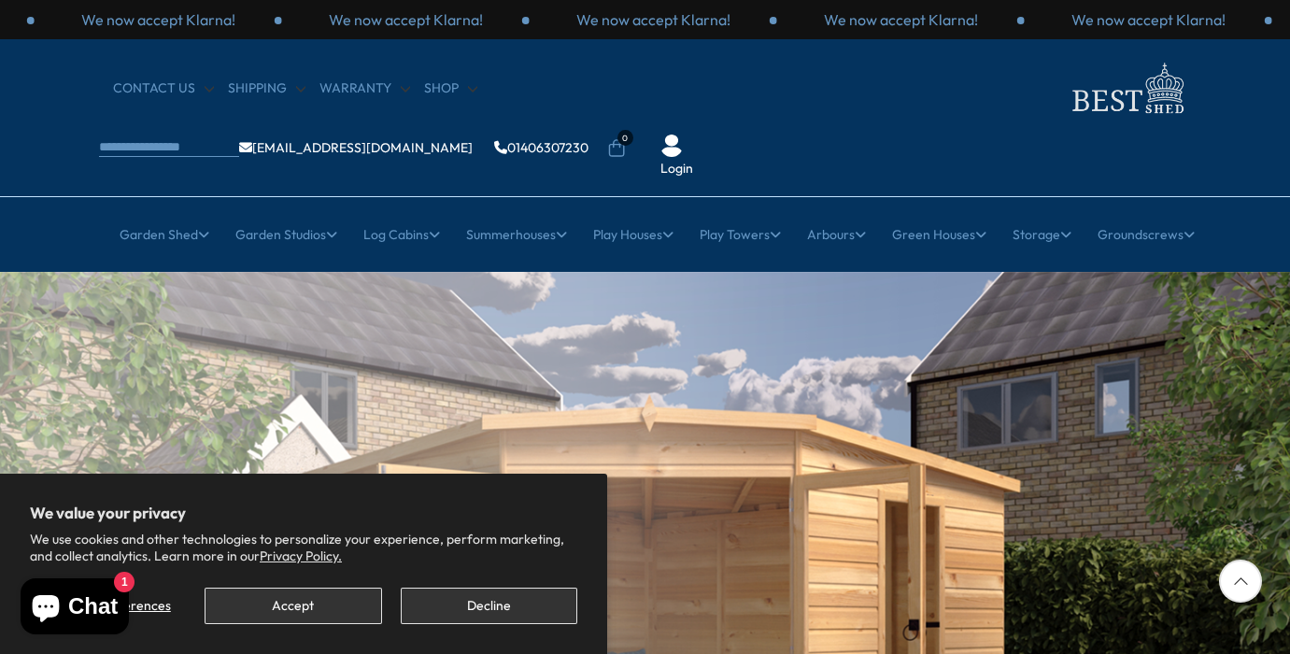
click at [316, 604] on button "Accept" at bounding box center [293, 606] width 177 height 36
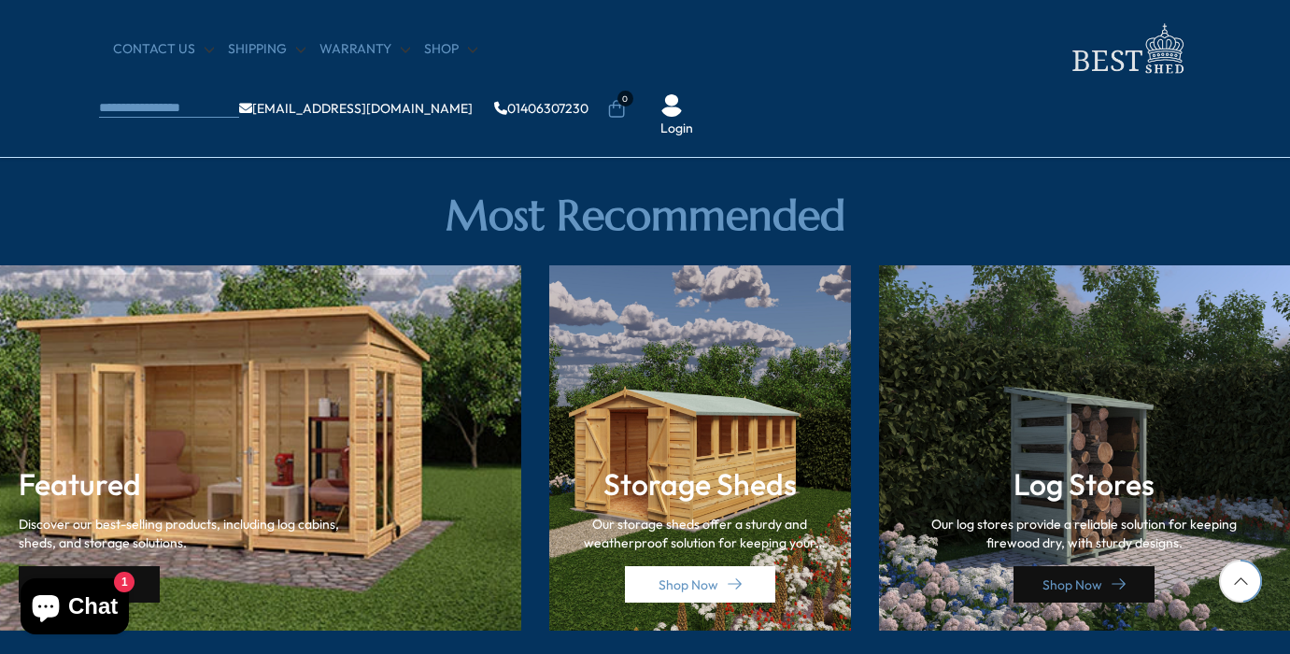
scroll to position [2488, 0]
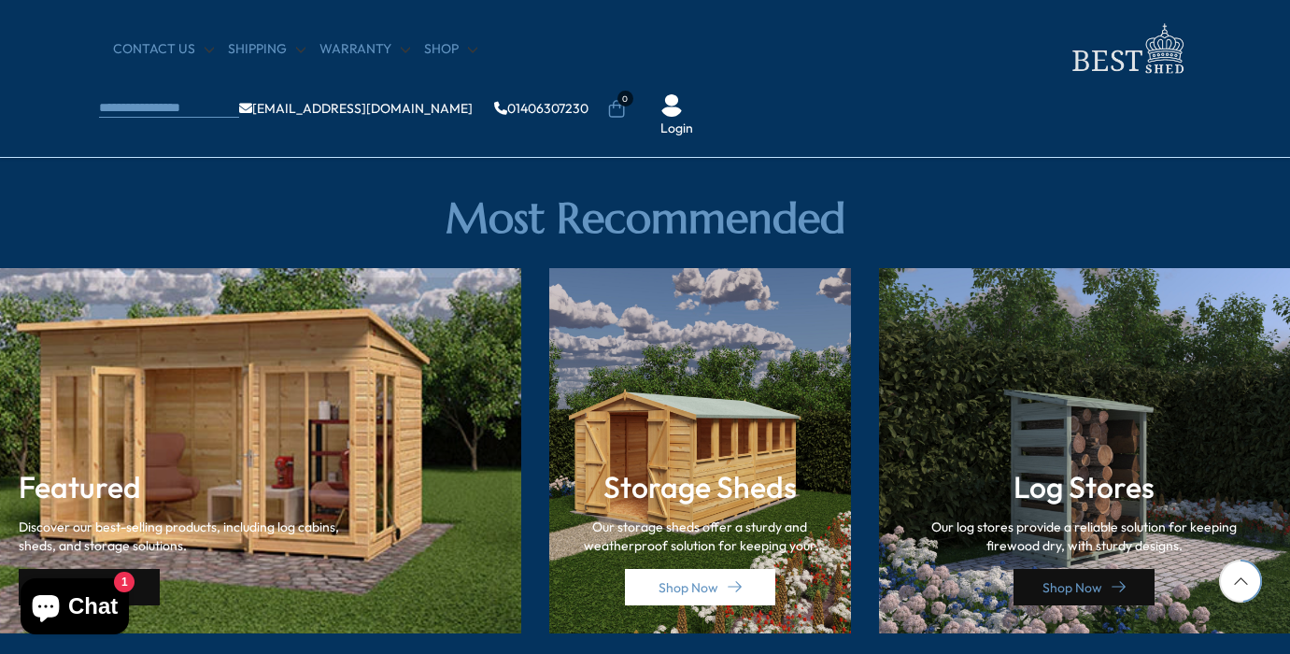
click at [309, 424] on div "Featured Discover our best-selling products, including log cabins, sheds, and s…" at bounding box center [260, 451] width 521 height 366
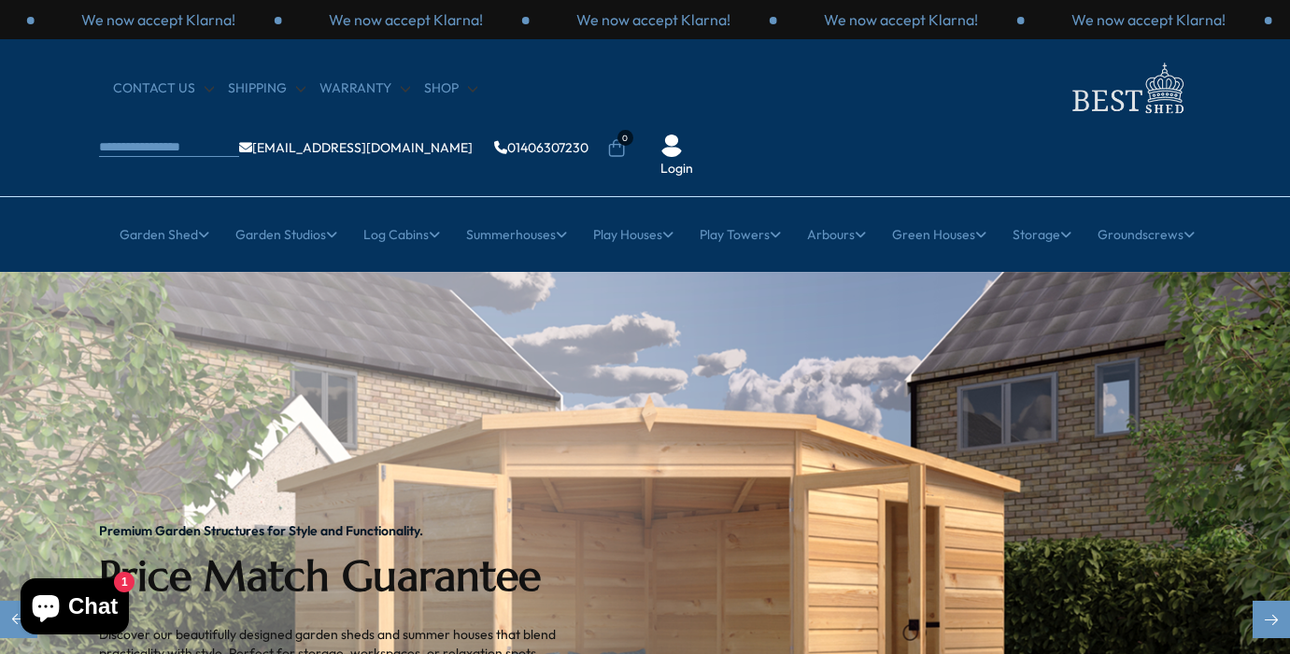
scroll to position [0, 0]
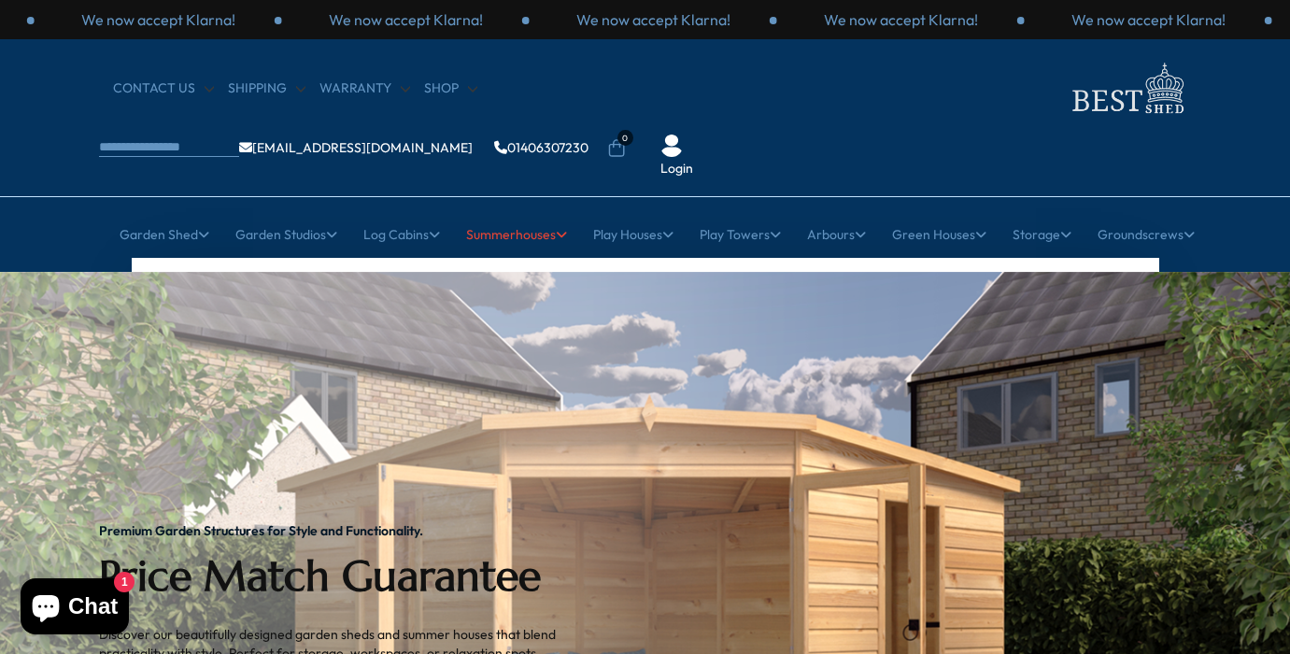
click at [540, 211] on link "Summerhouses" at bounding box center [516, 234] width 101 height 47
click at [520, 211] on link "Summerhouses" at bounding box center [516, 234] width 101 height 47
click at [519, 211] on link "Summerhouses" at bounding box center [516, 234] width 101 height 47
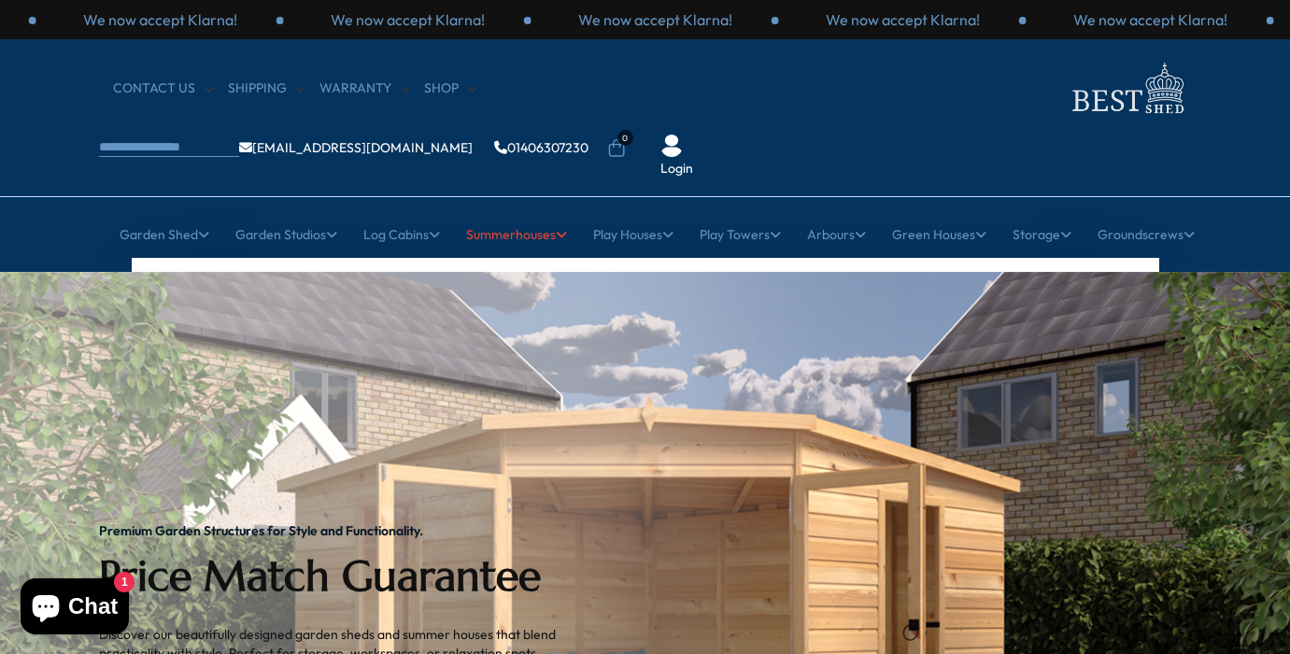
click at [519, 211] on link "Summerhouses" at bounding box center [516, 234] width 101 height 47
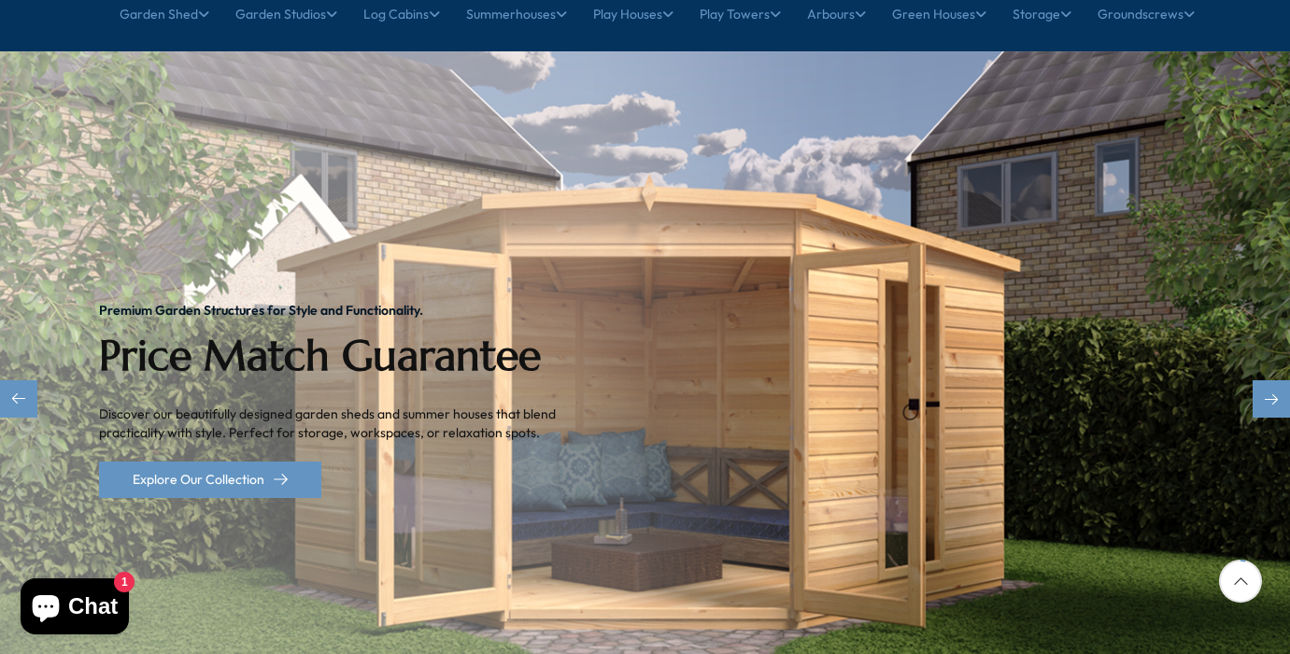
scroll to position [247, 0]
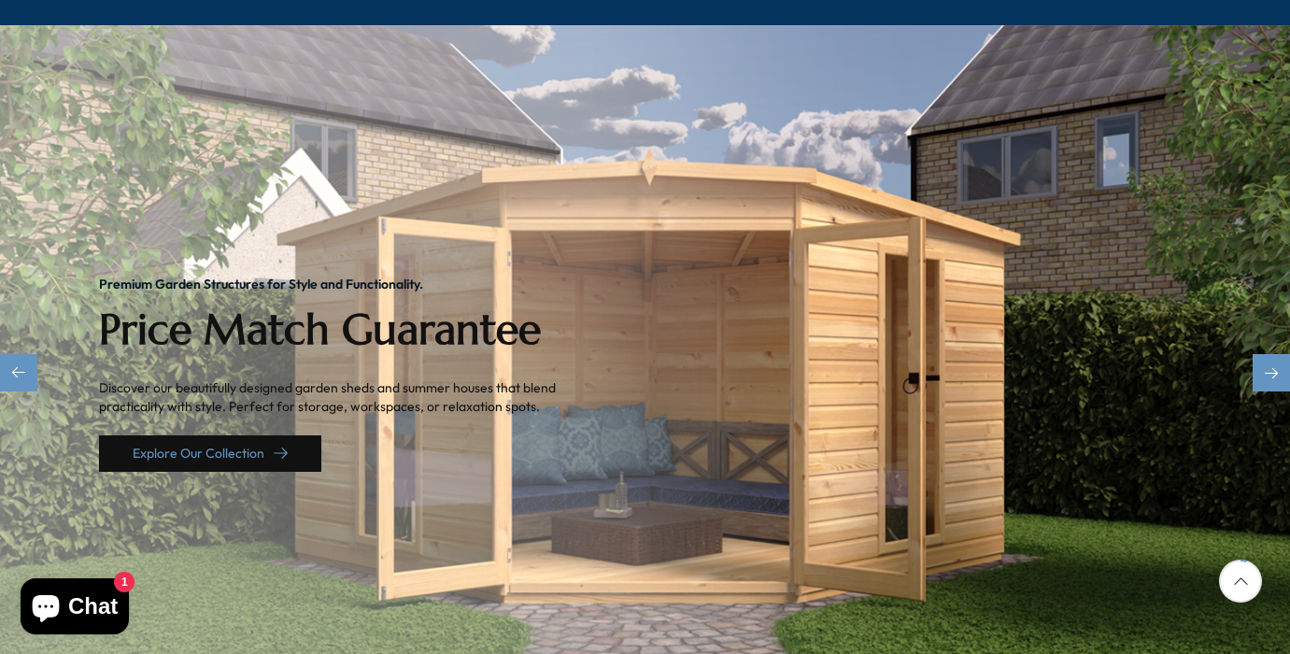
click at [268, 435] on link "Explore Our Collection" at bounding box center [210, 453] width 222 height 36
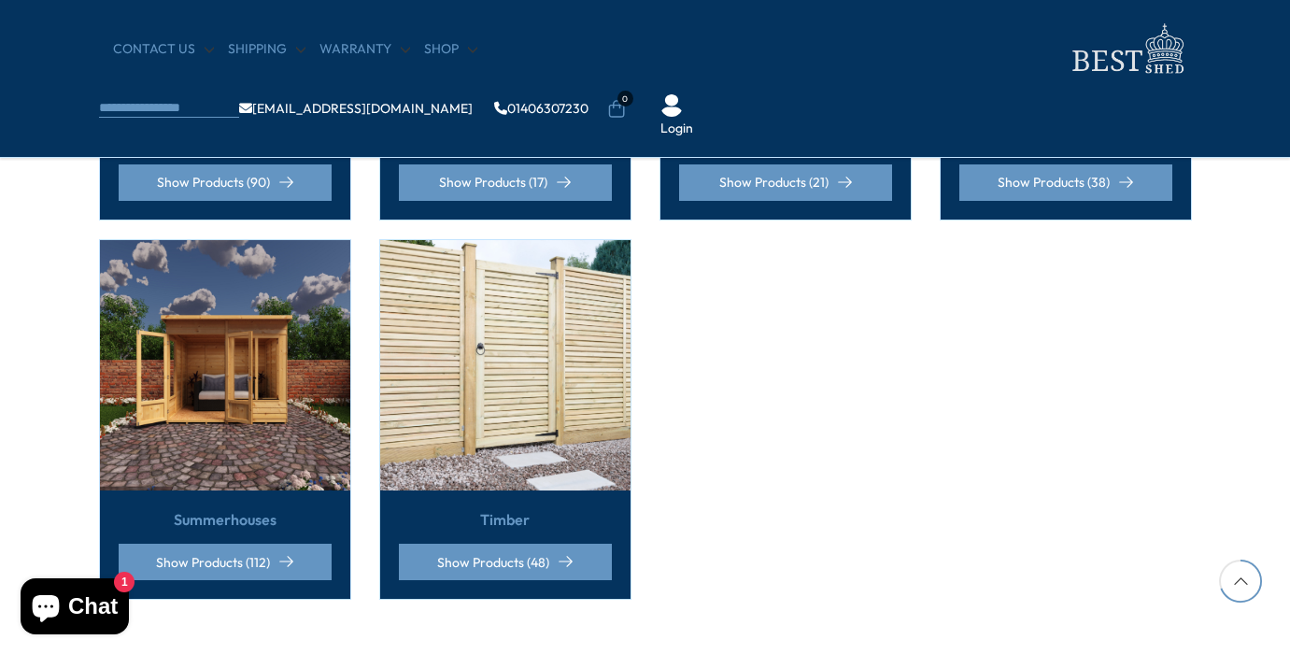
scroll to position [1503, 0]
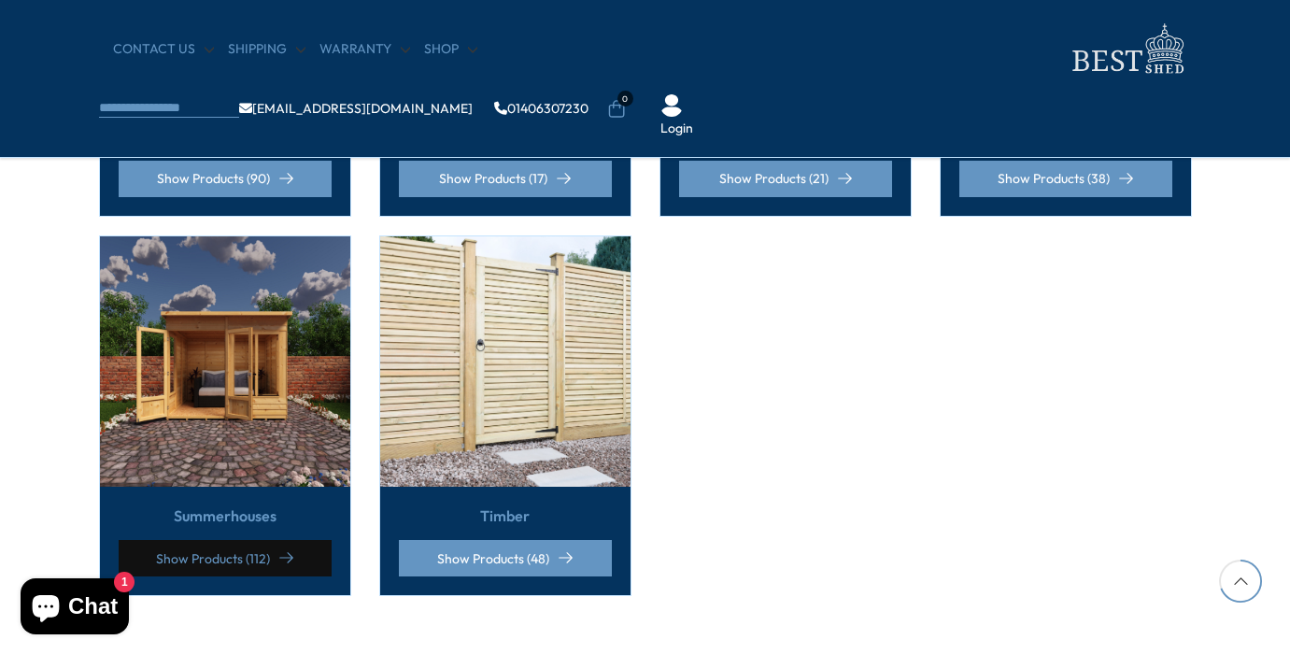
click at [252, 540] on link "Show Products (112)" at bounding box center [225, 558] width 213 height 36
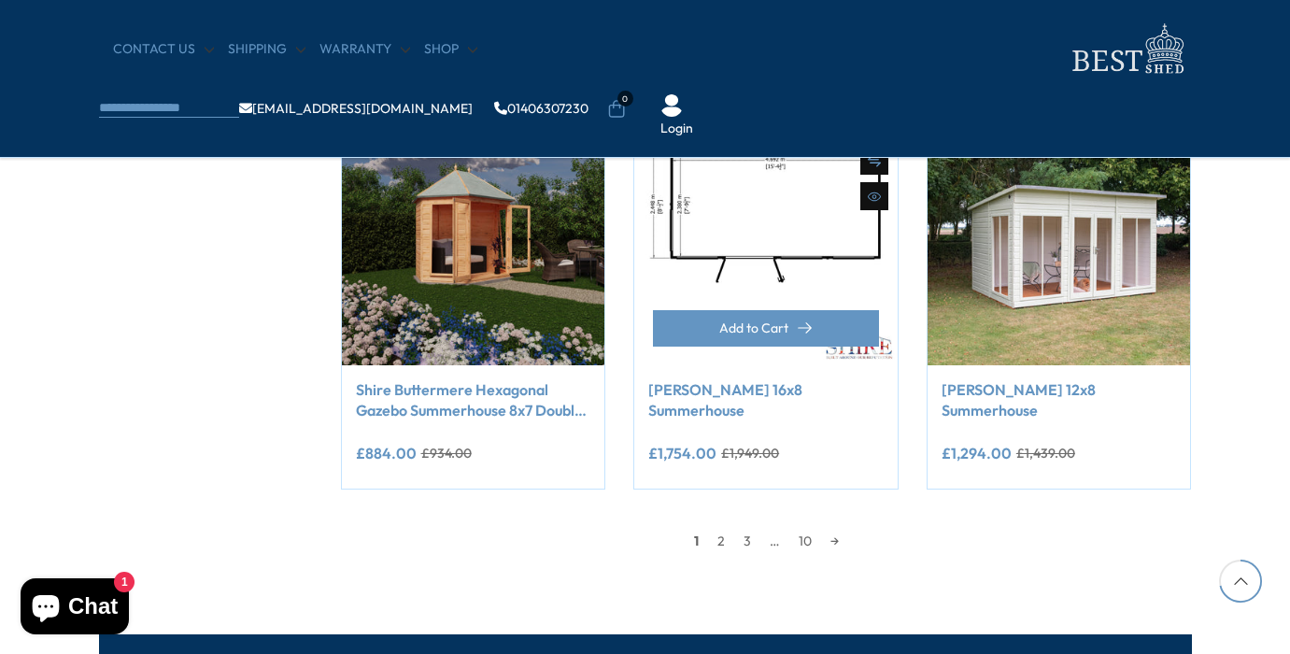
scroll to position [1598, 0]
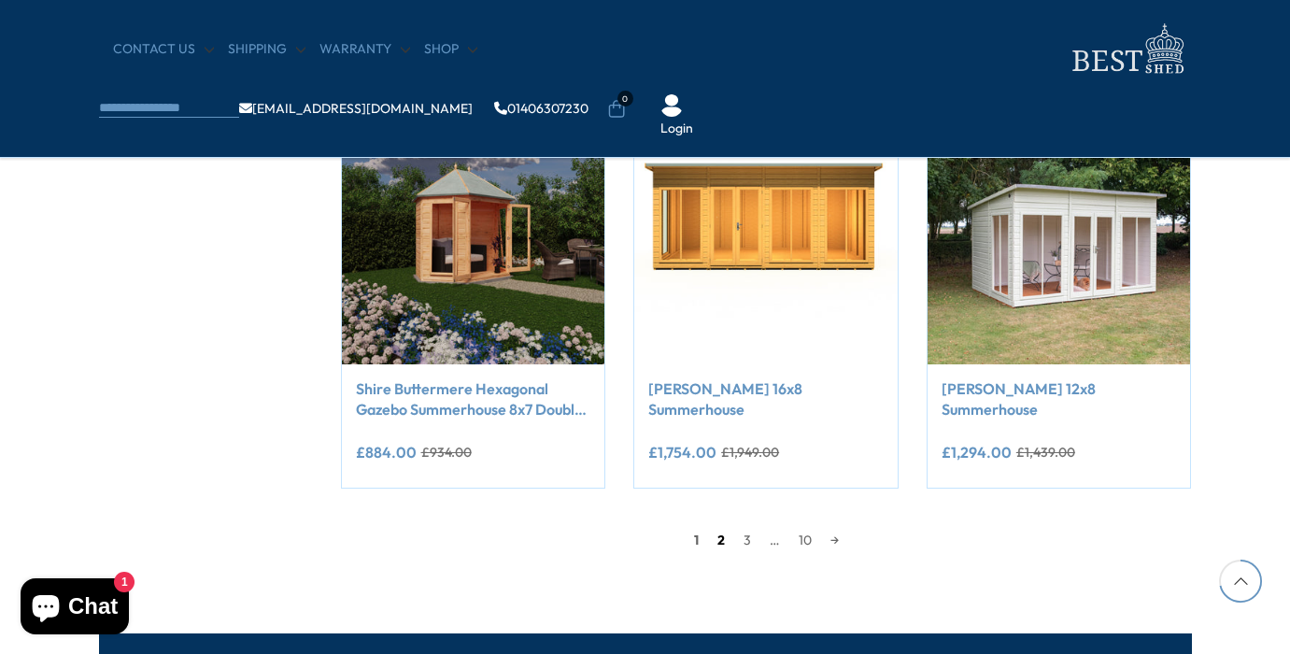
click at [722, 534] on link "2" at bounding box center [721, 540] width 26 height 28
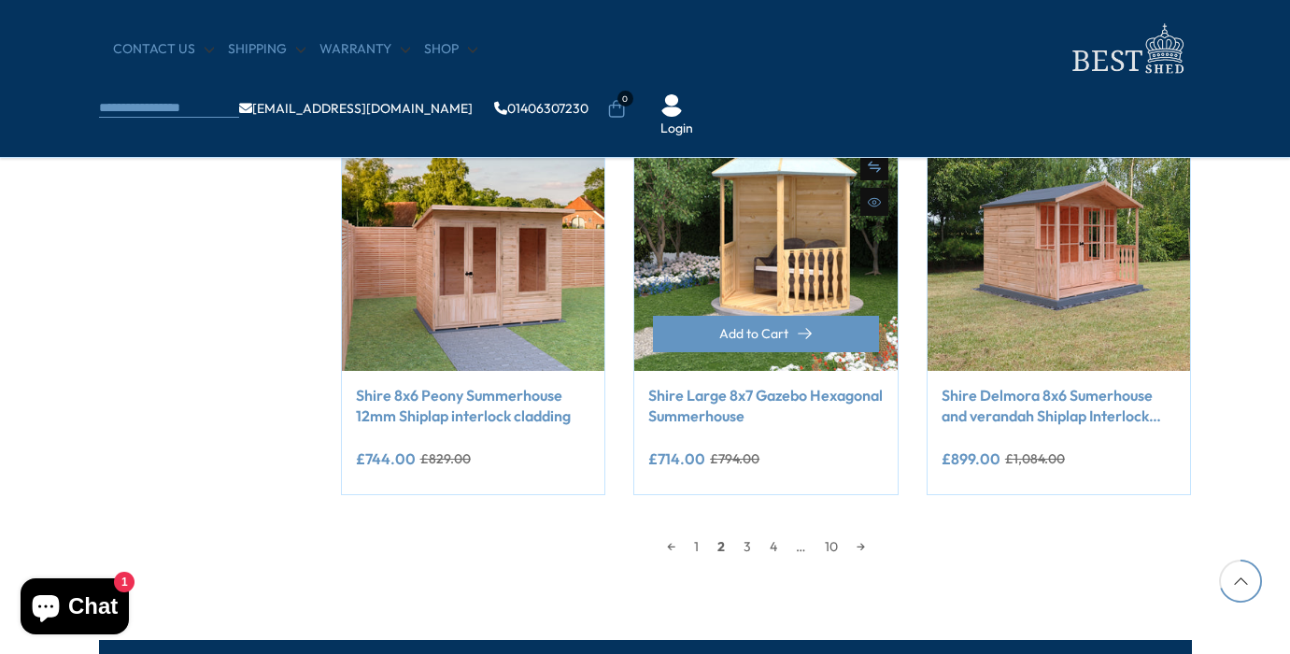
scroll to position [1706, 0]
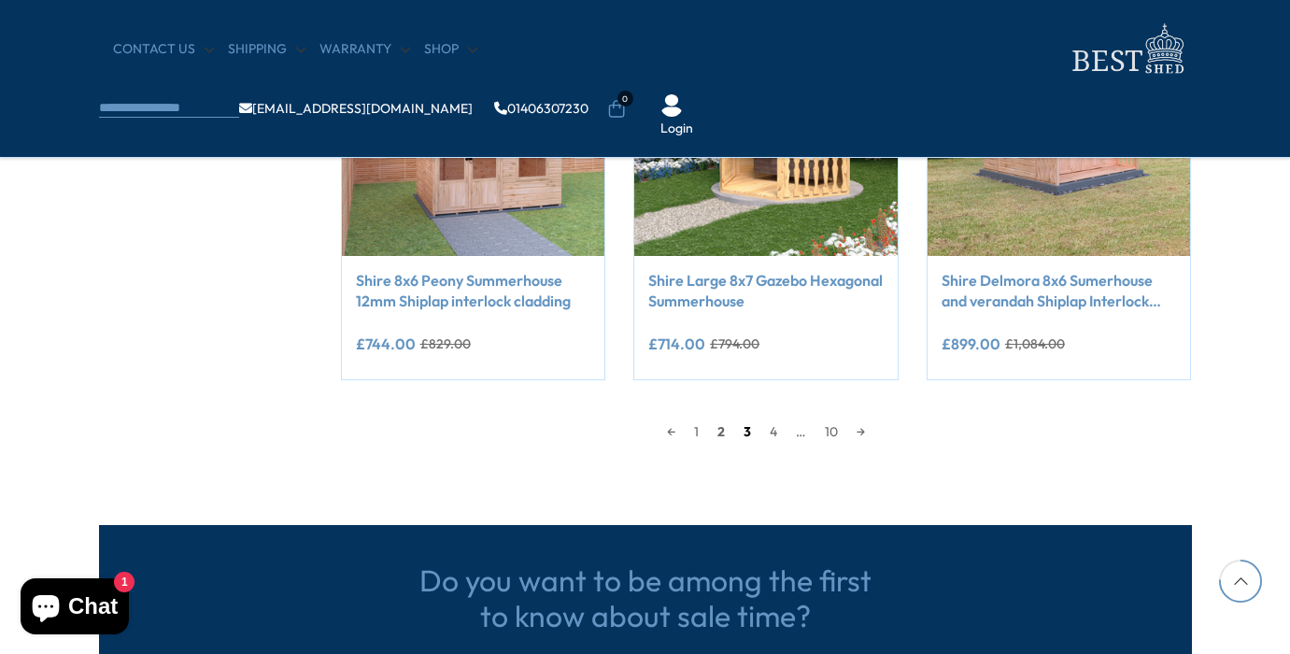
click at [746, 425] on link "3" at bounding box center [747, 432] width 26 height 28
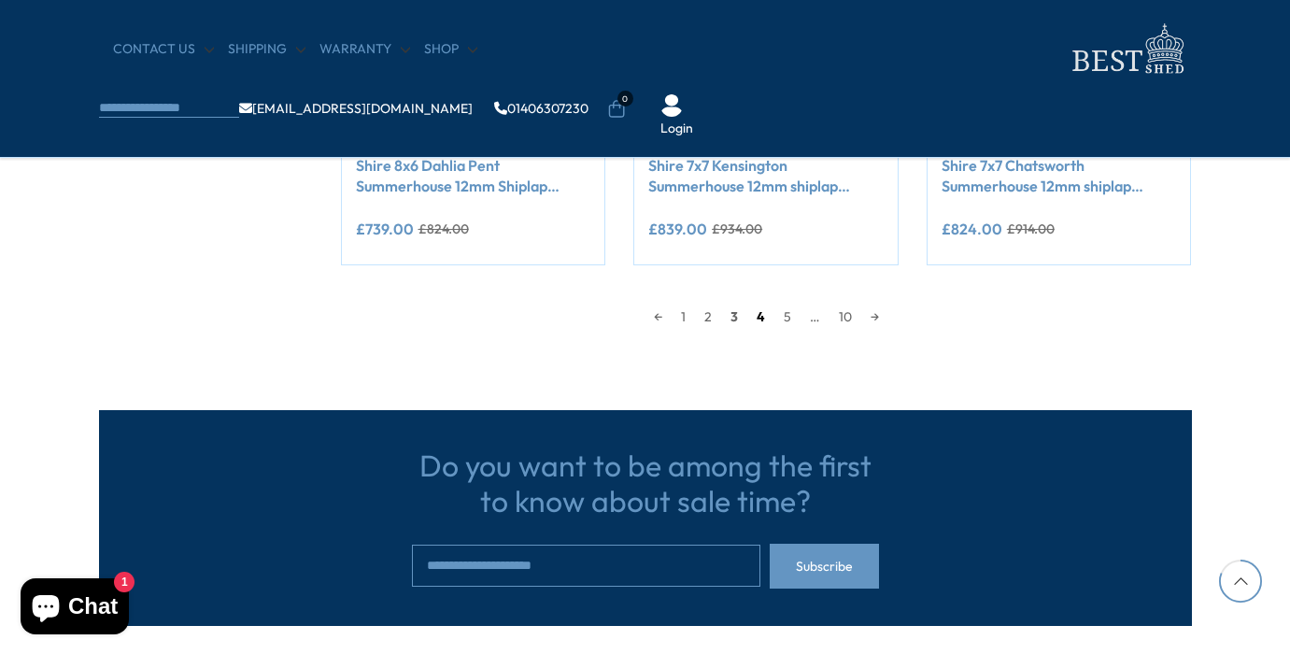
scroll to position [1822, 0]
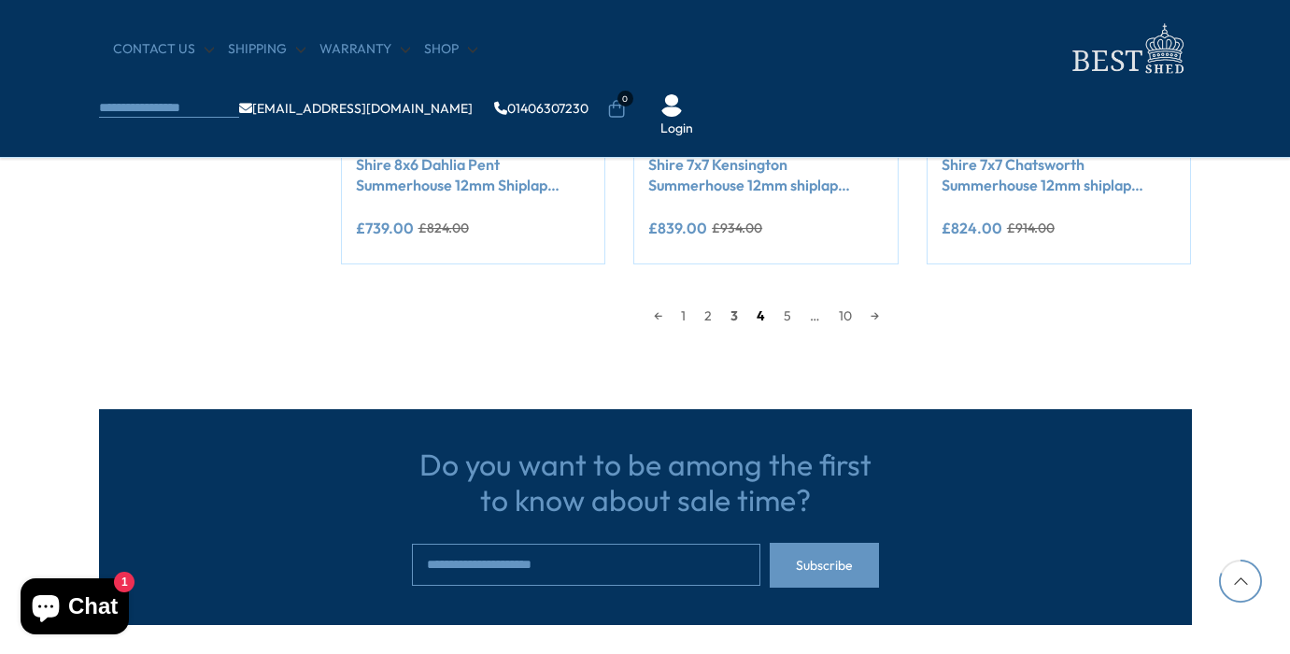
click at [762, 310] on link "4" at bounding box center [760, 316] width 27 height 28
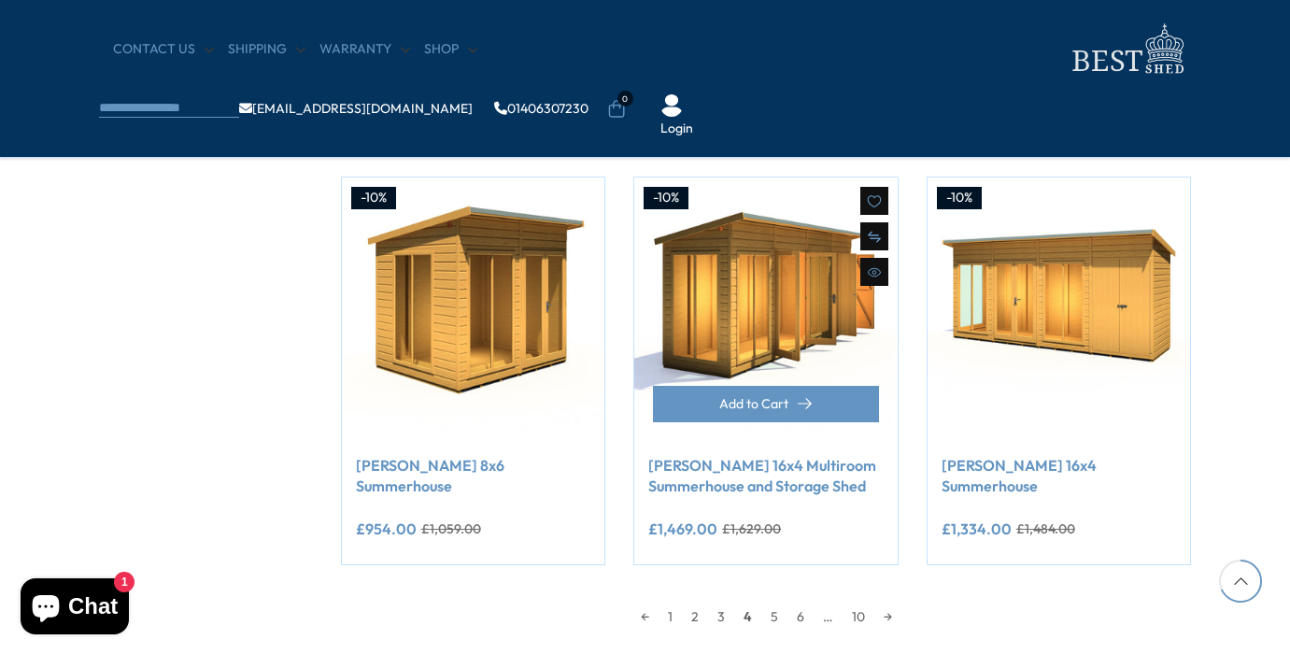
scroll to position [1541, 0]
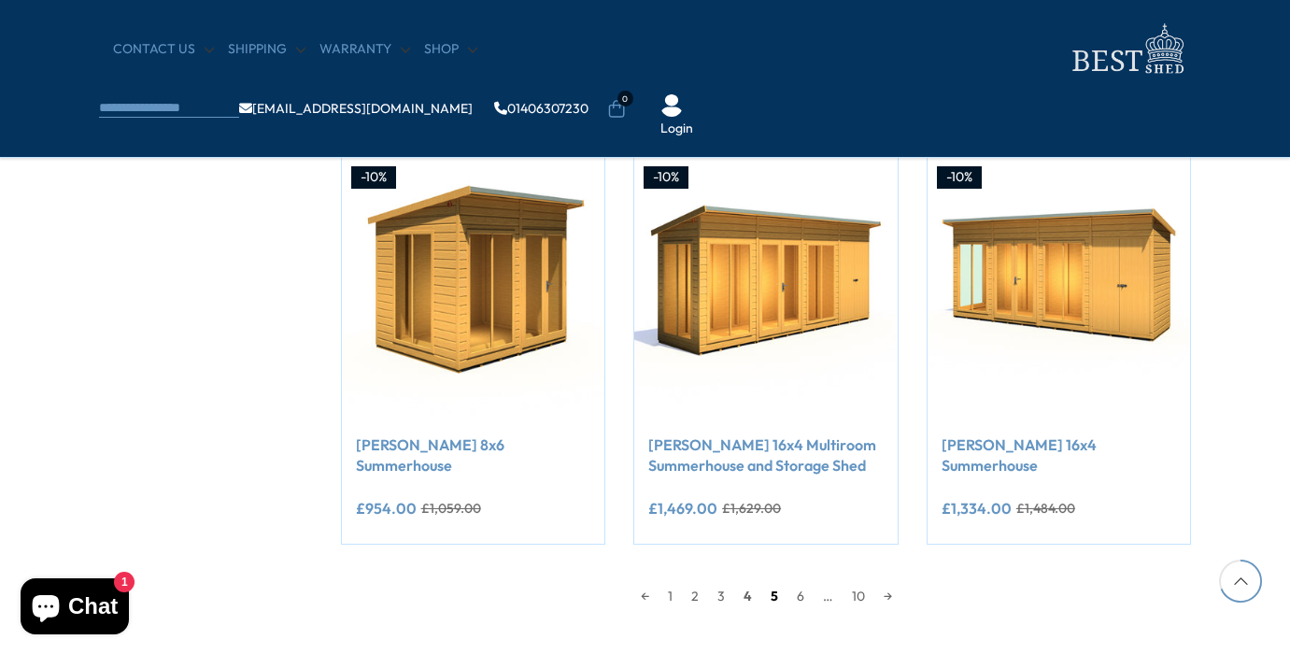
click at [771, 592] on link "5" at bounding box center [774, 596] width 26 height 28
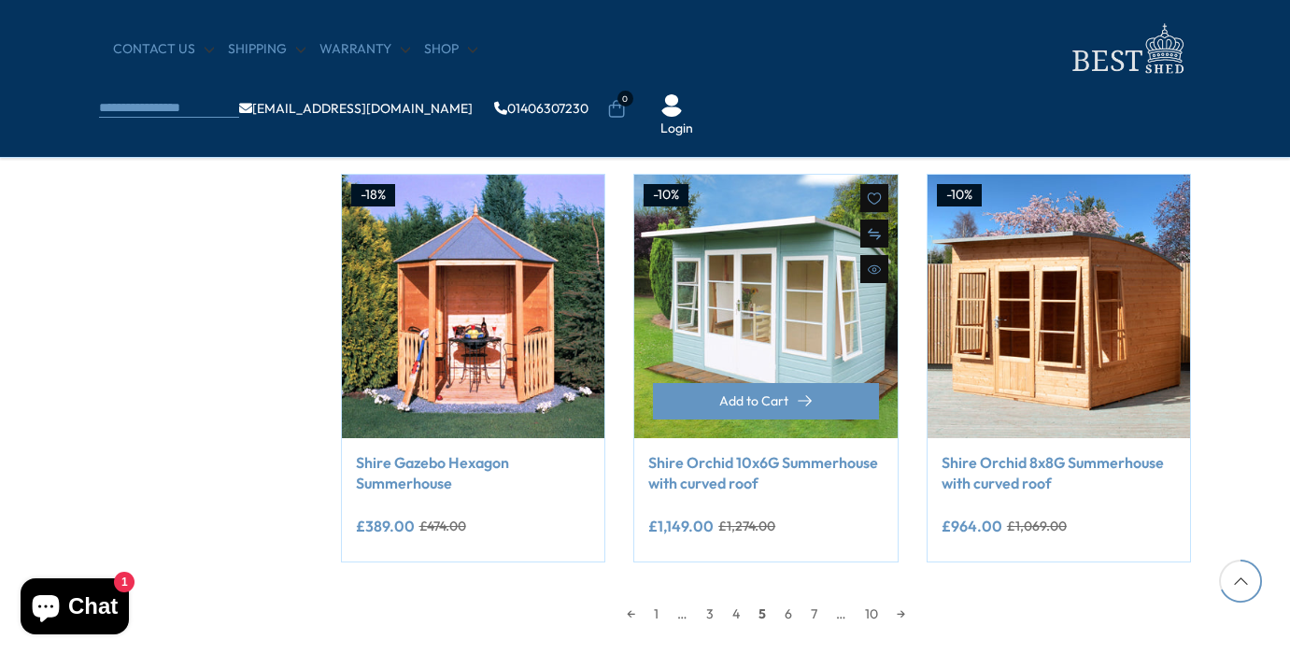
scroll to position [1527, 0]
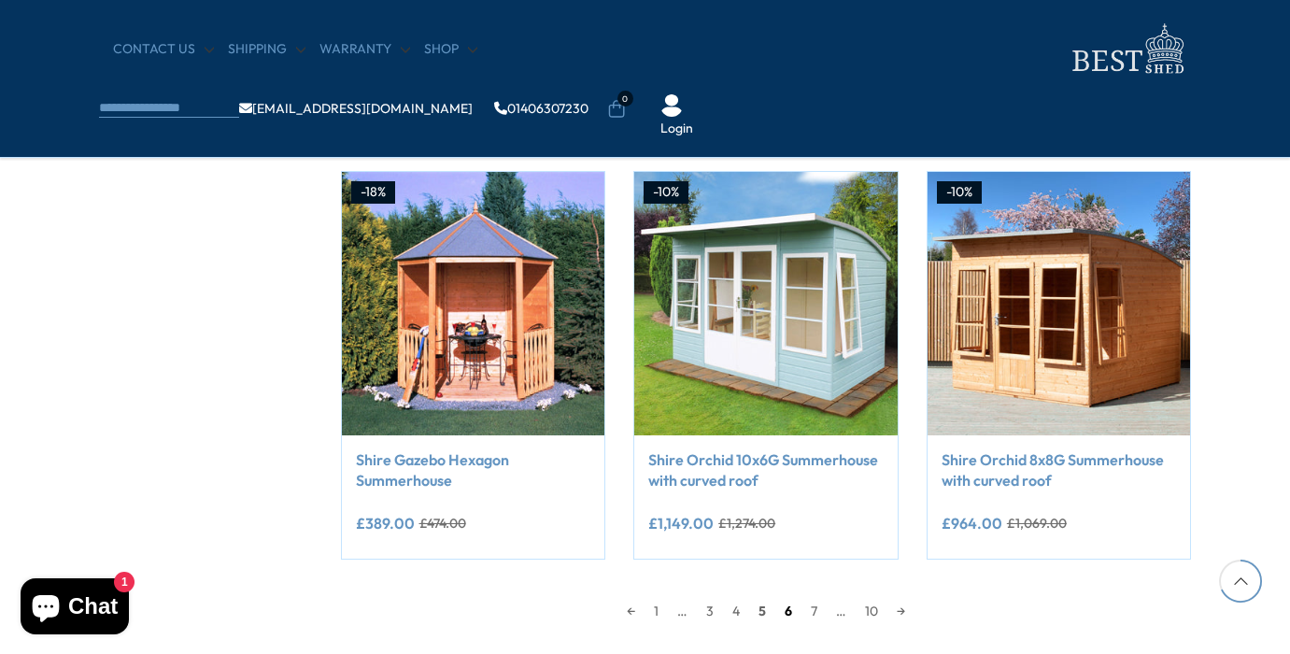
click at [786, 608] on link "6" at bounding box center [788, 611] width 26 height 28
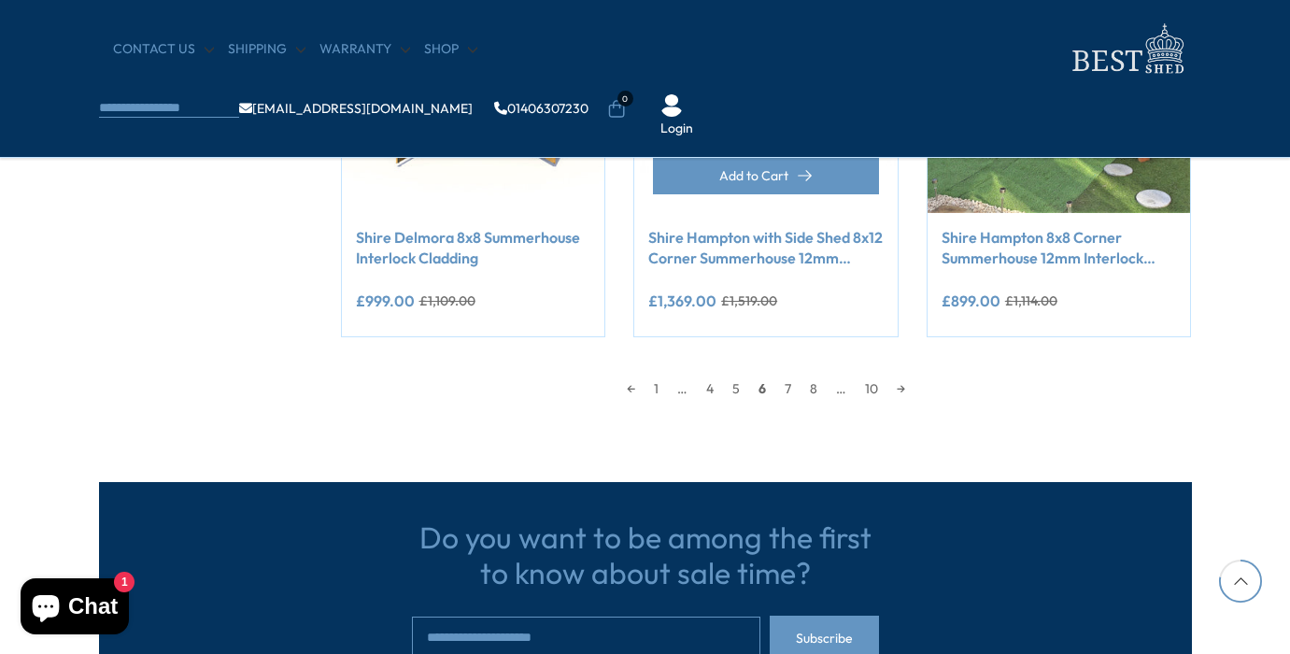
scroll to position [1751, 0]
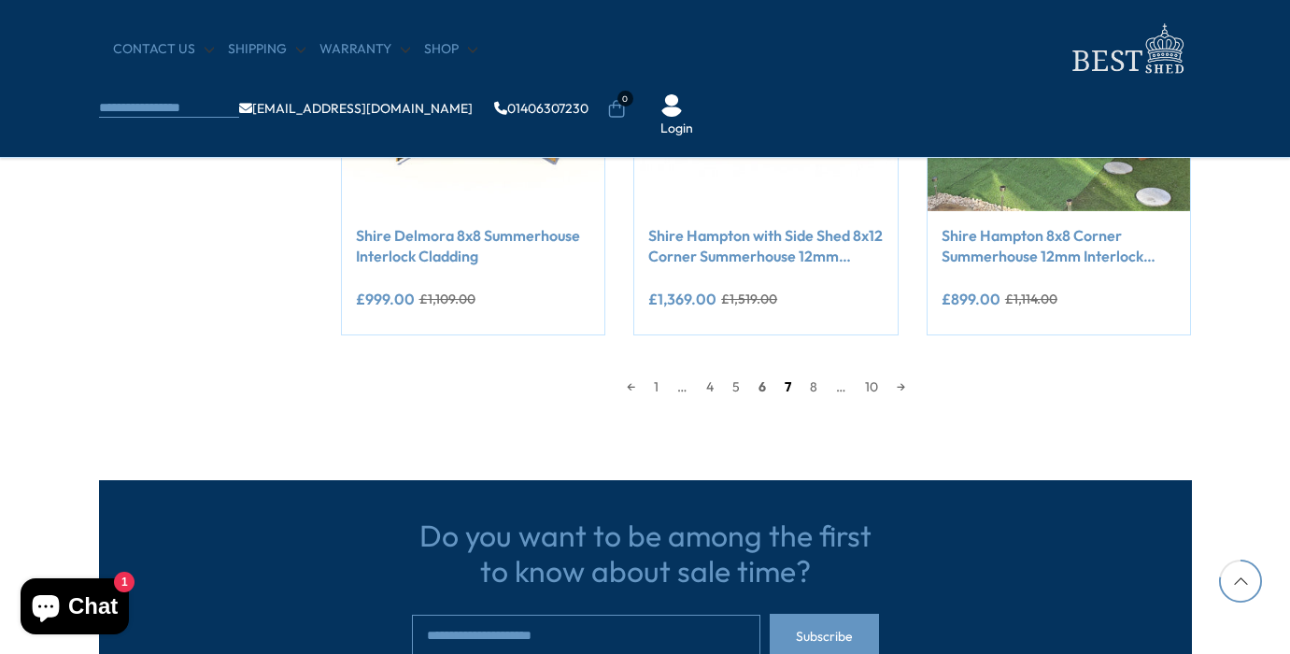
click at [785, 380] on link "7" at bounding box center [787, 387] width 25 height 28
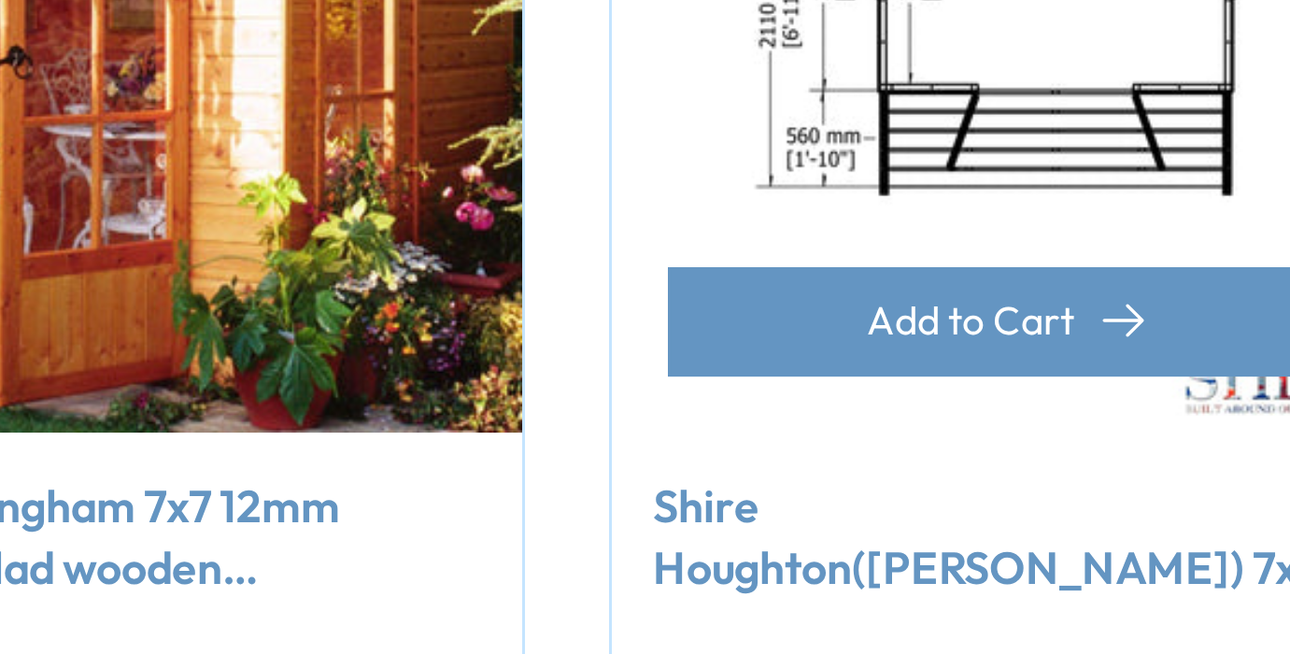
scroll to position [1424, 0]
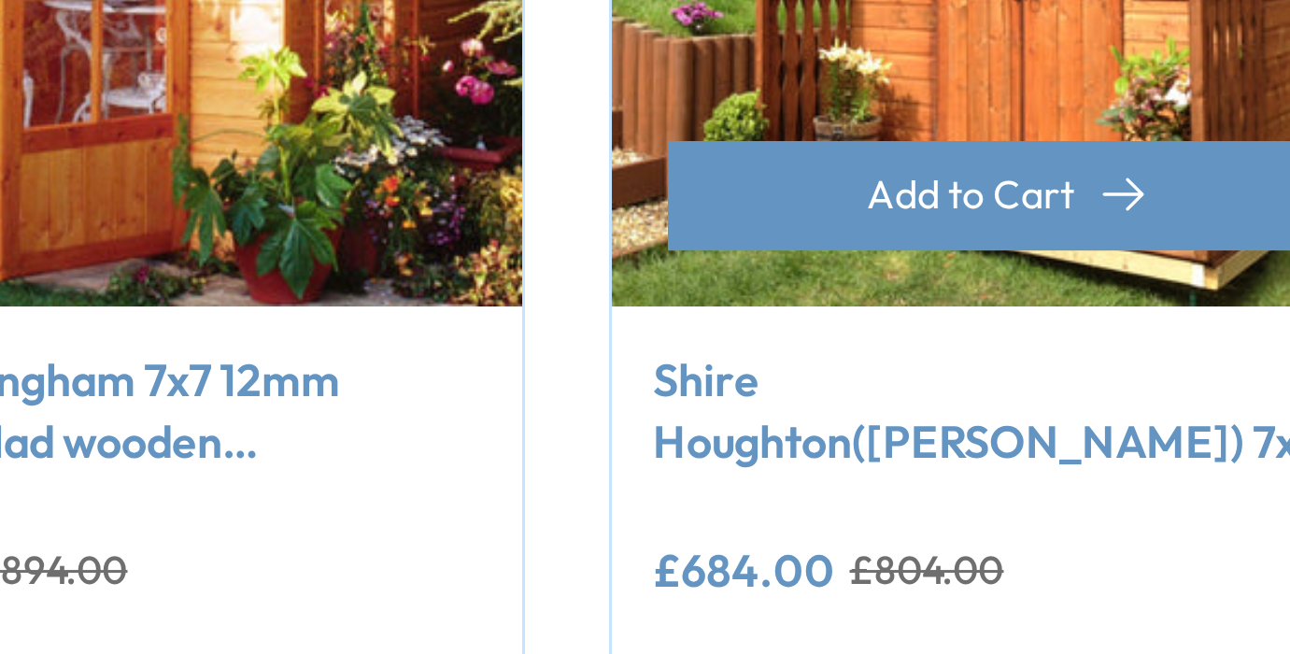
click at [942, 552] on link "Shire Houghton(Vallance) 7x7 12mm interlock Clad wooden Summerhouse" at bounding box center [1059, 573] width 235 height 42
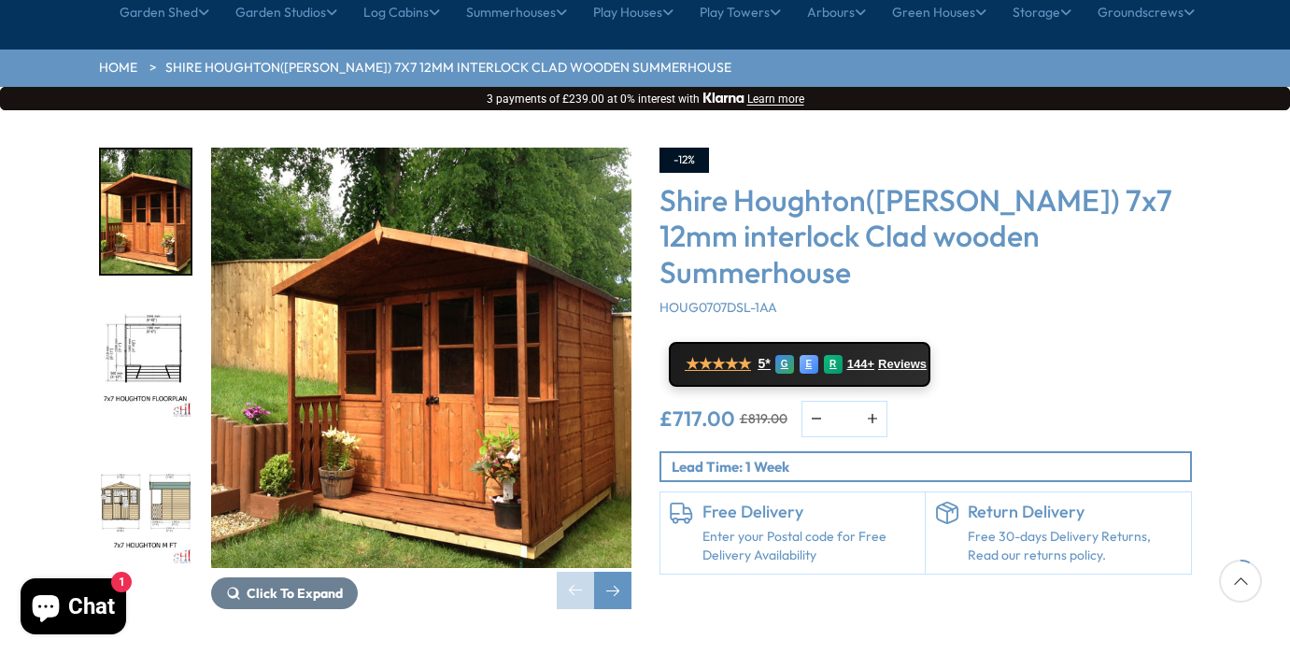
scroll to position [182, 0]
